Goal: Use online tool/utility: Use online tool/utility

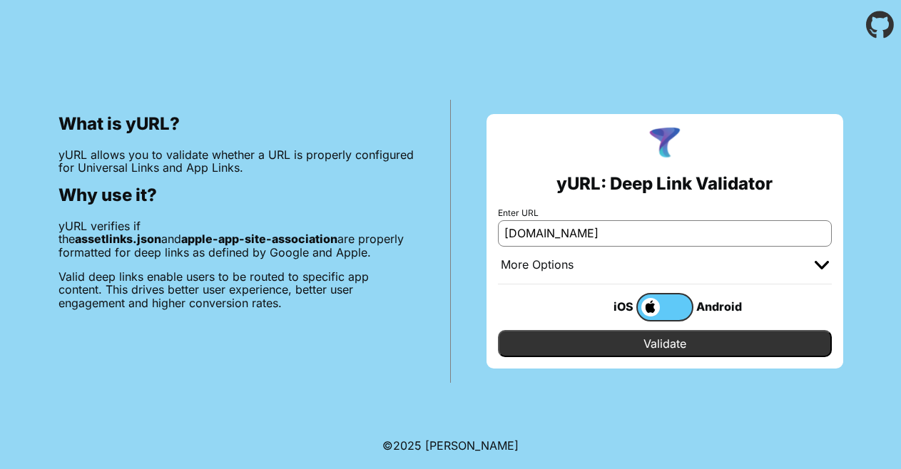
type input "[DOMAIN_NAME]"
click at [682, 342] on input "Validate" at bounding box center [665, 343] width 334 height 27
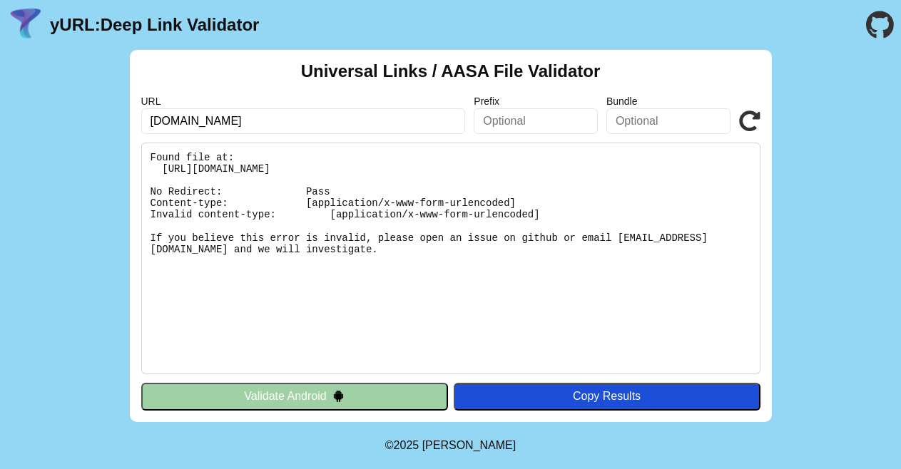
click at [339, 401] on img at bounding box center [338, 396] width 12 height 12
